Goal: Information Seeking & Learning: Learn about a topic

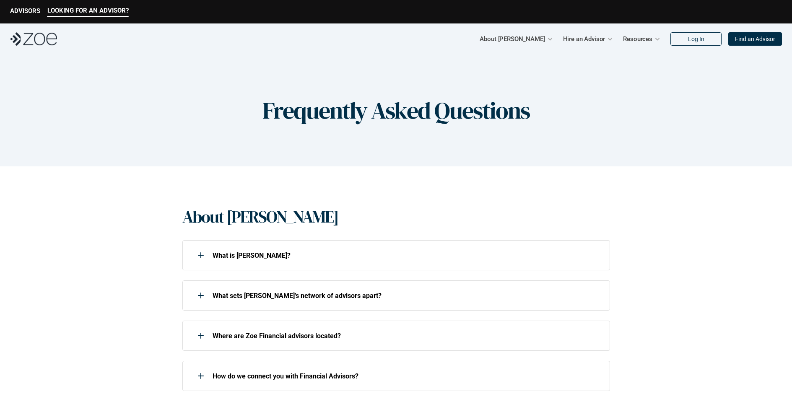
click at [215, 260] on div "What is [PERSON_NAME]?" at bounding box center [390, 255] width 417 height 17
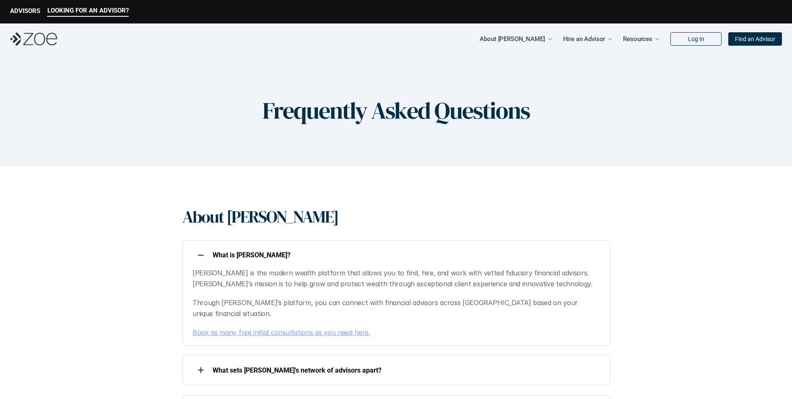
click at [197, 256] on div at bounding box center [200, 255] width 17 height 17
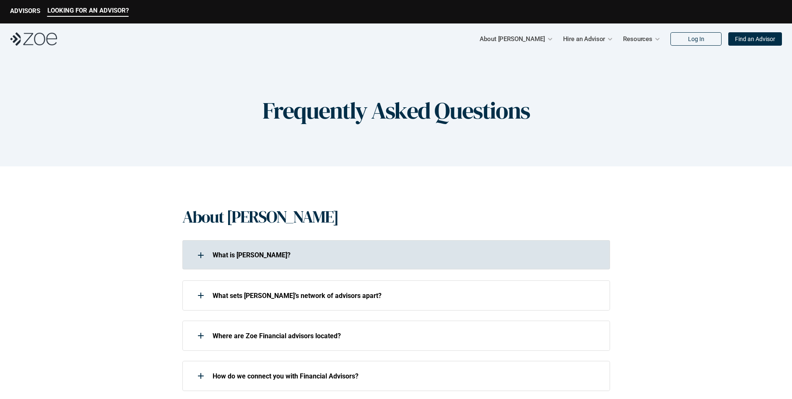
click at [198, 257] on div at bounding box center [200, 255] width 17 height 17
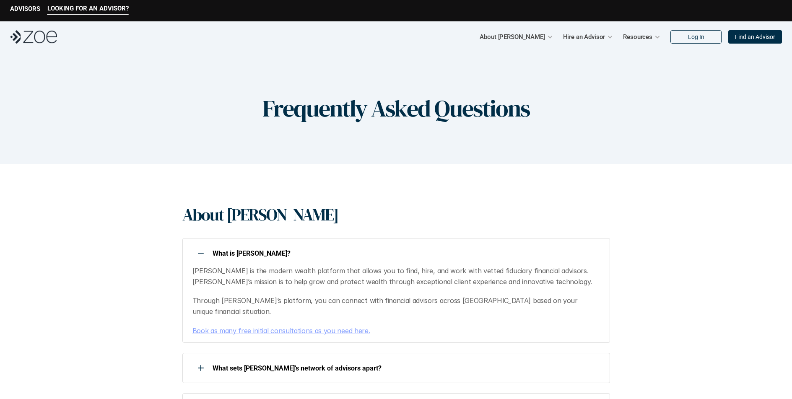
scroll to position [22, 0]
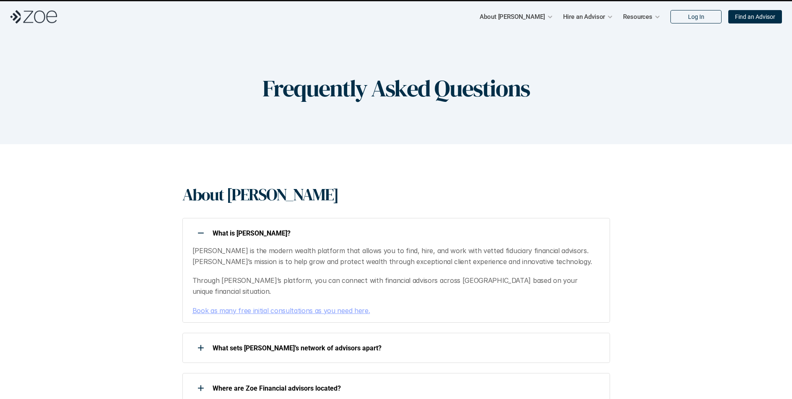
click at [202, 340] on div at bounding box center [200, 348] width 17 height 17
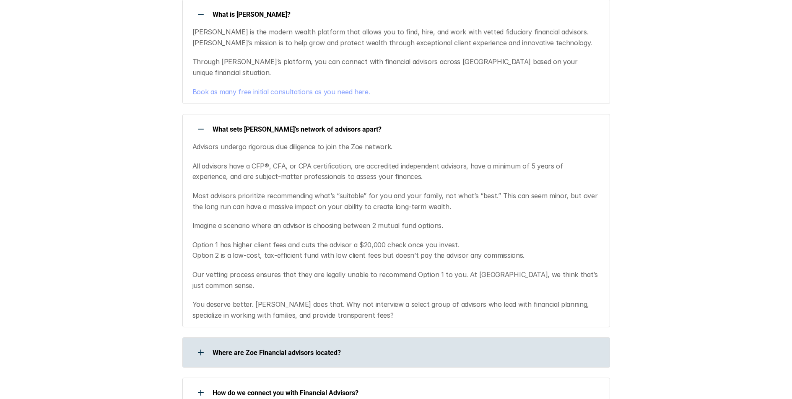
scroll to position [250, 0]
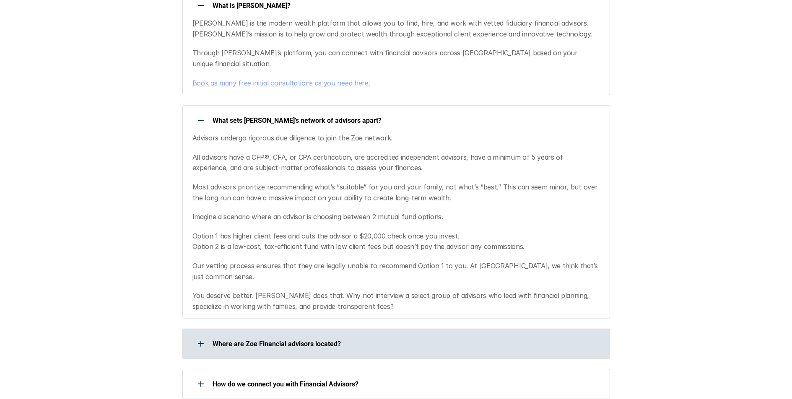
click at [198, 343] on icon at bounding box center [201, 343] width 6 height 1
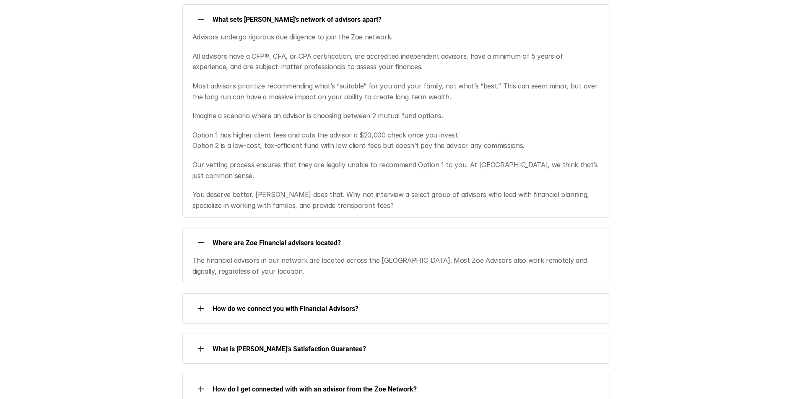
scroll to position [376, 0]
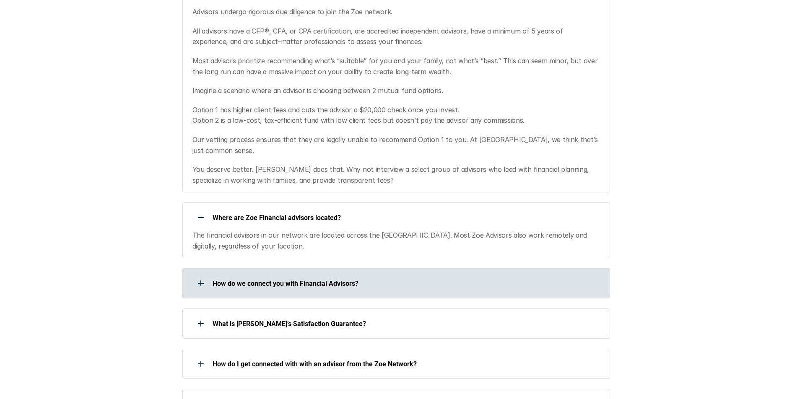
click at [204, 275] on div at bounding box center [200, 283] width 17 height 17
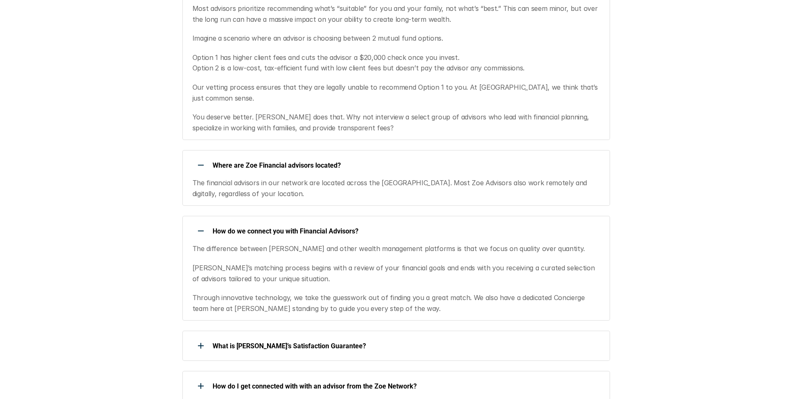
scroll to position [439, 0]
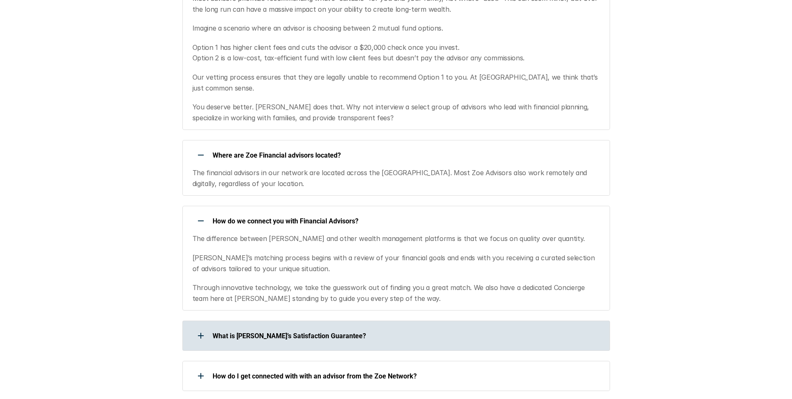
click at [238, 328] on div "What is [PERSON_NAME]’s Satisfaction Guarantee?" at bounding box center [390, 336] width 417 height 17
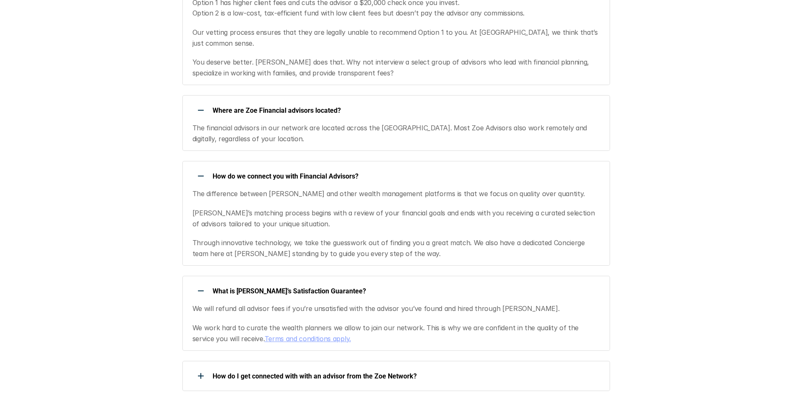
scroll to position [492, 0]
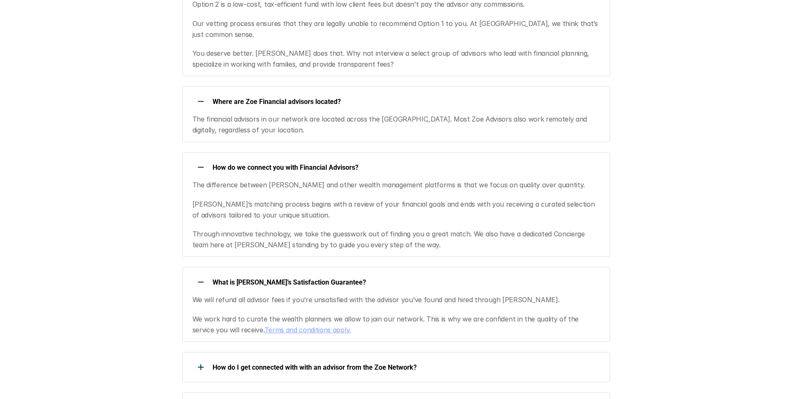
click at [265, 326] on link "Terms and conditions apply." at bounding box center [308, 330] width 86 height 8
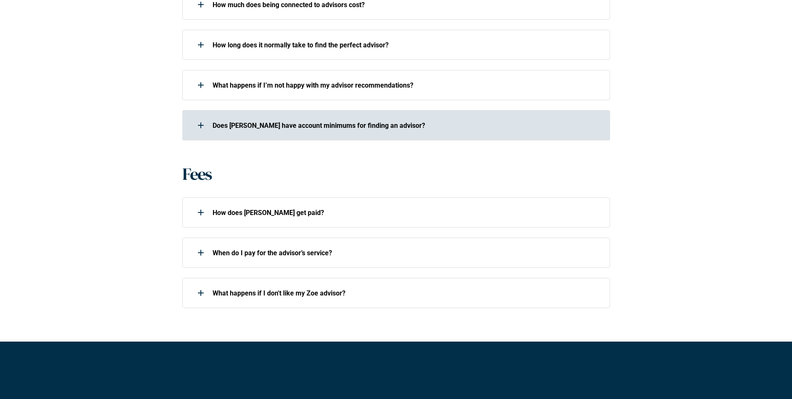
click at [219, 120] on div "Does [PERSON_NAME] have account minimums for finding an advisor?" at bounding box center [390, 125] width 417 height 17
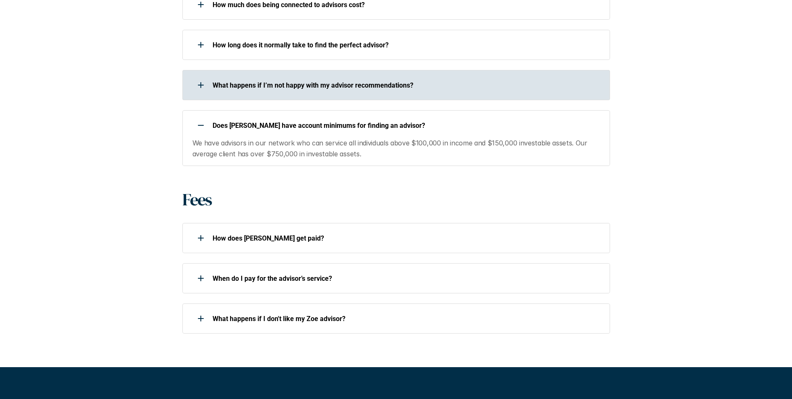
click at [431, 88] on p "What happens if I’m not happy with my advisor recommendations?" at bounding box center [406, 85] width 387 height 8
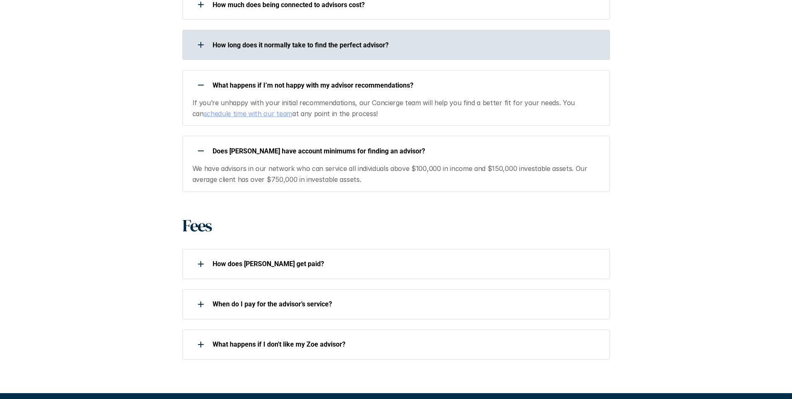
click at [318, 44] on p "How long does it normally take to find the perfect advisor?" at bounding box center [406, 45] width 387 height 8
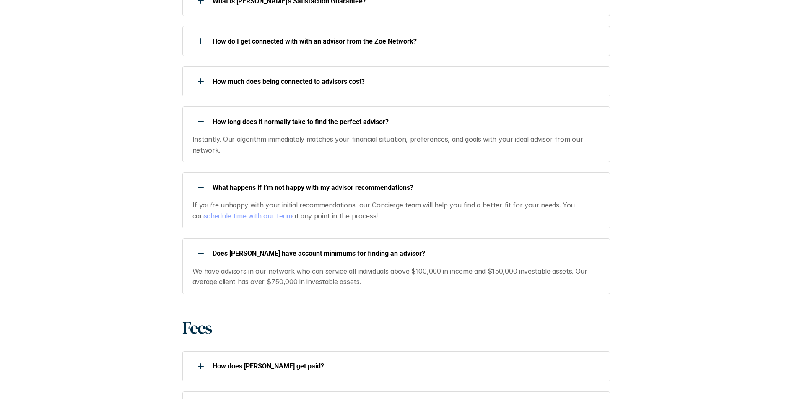
scroll to position [411, 0]
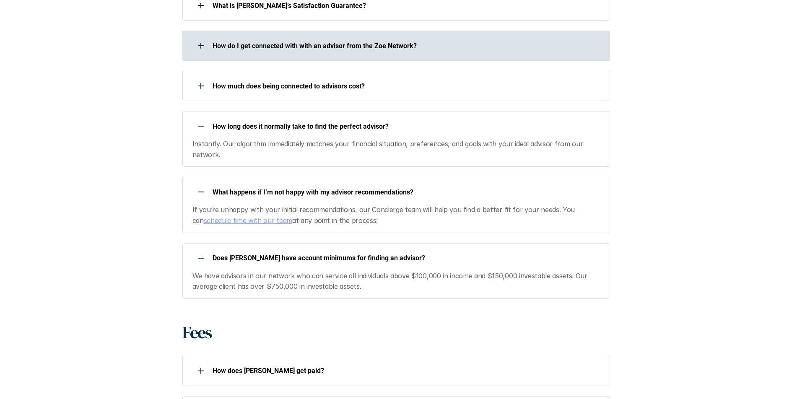
click at [199, 44] on div at bounding box center [200, 45] width 17 height 17
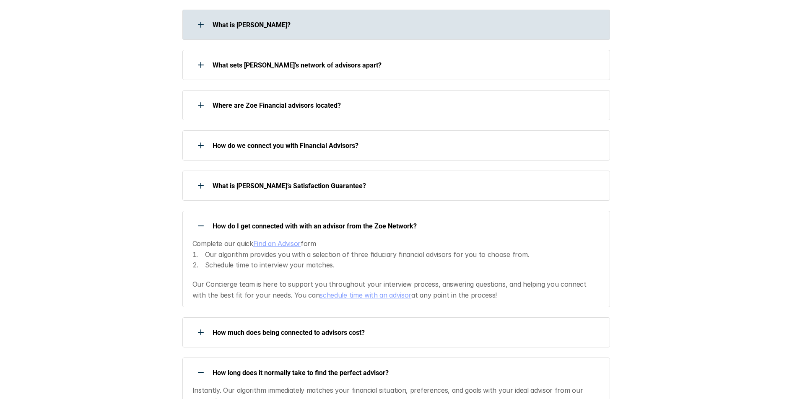
scroll to position [250, 0]
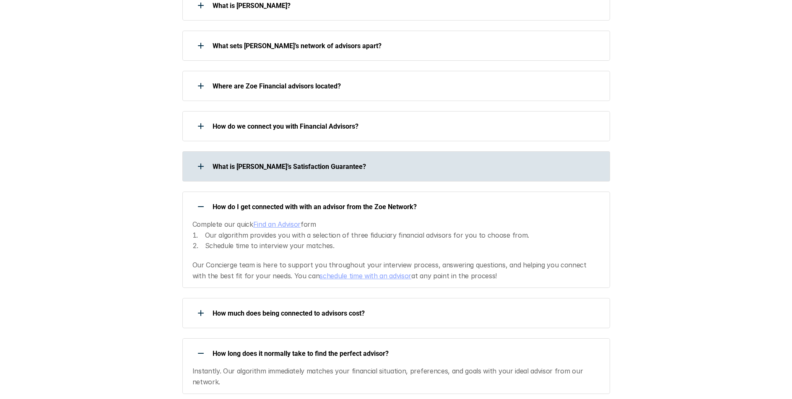
click at [201, 167] on div at bounding box center [200, 166] width 17 height 17
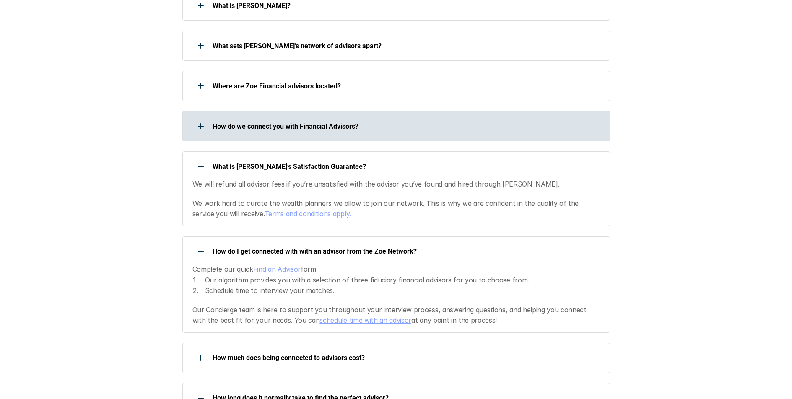
click at [200, 125] on use at bounding box center [200, 126] width 1 height 6
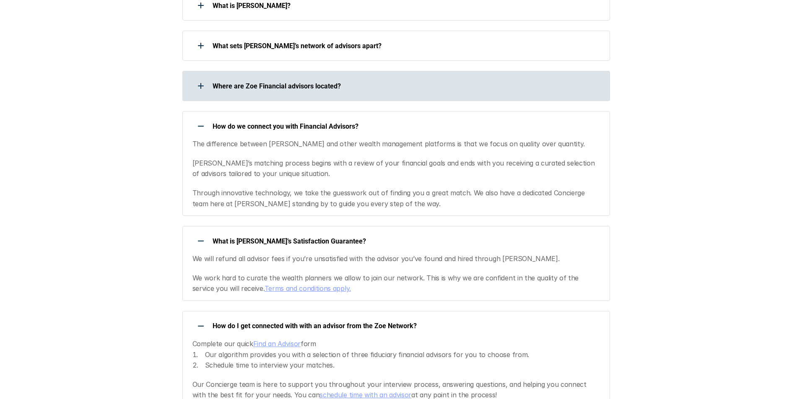
click at [206, 89] on div at bounding box center [200, 86] width 17 height 17
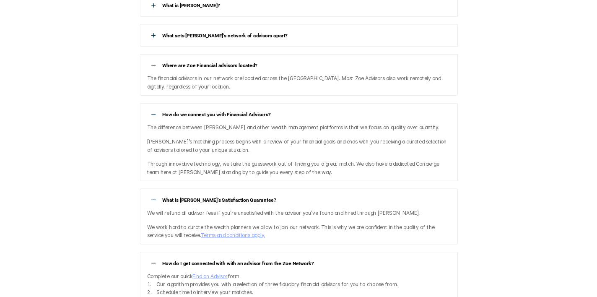
scroll to position [264, 0]
